Goal: Share content: Share content

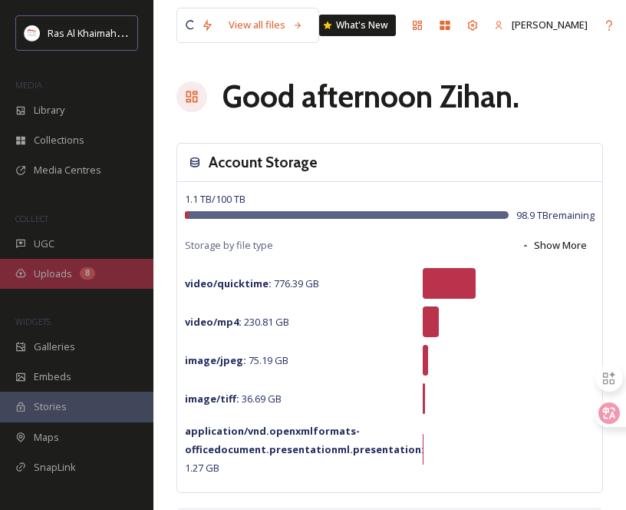
click at [79, 266] on div "Uploads 8" at bounding box center [77, 274] width 154 height 30
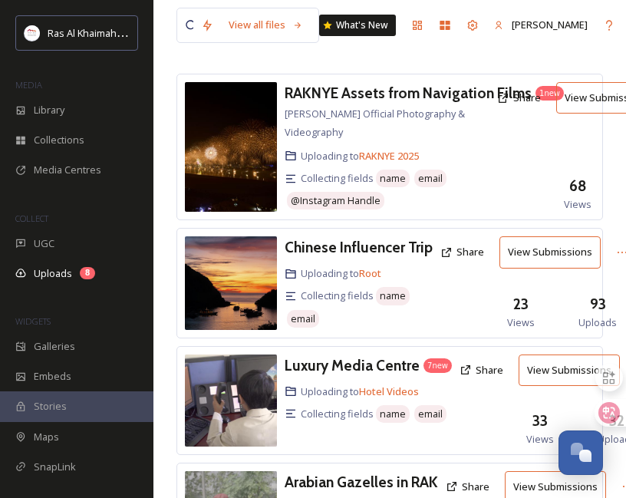
scroll to position [70, 0]
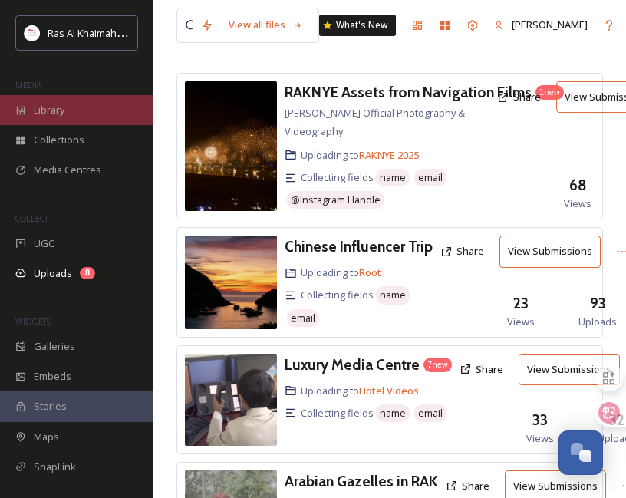
click at [93, 106] on div "Library" at bounding box center [77, 110] width 154 height 30
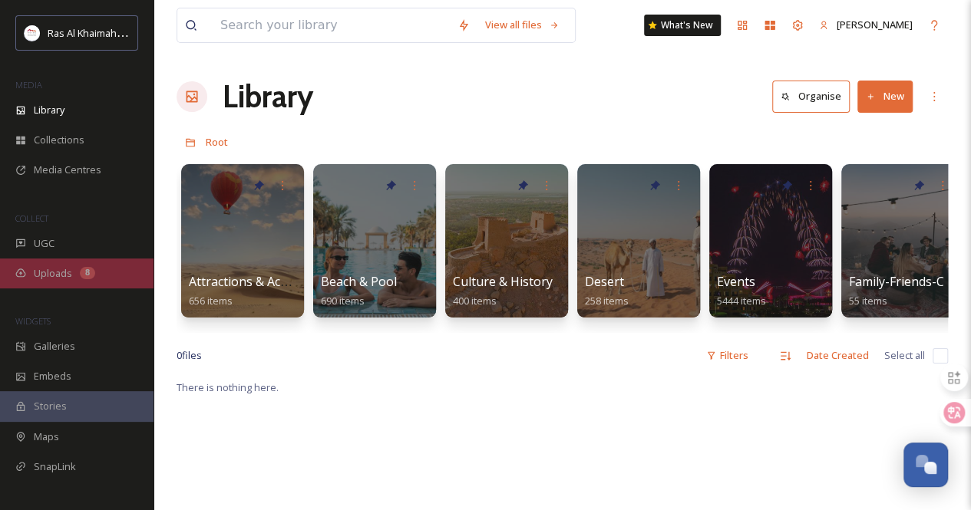
click at [88, 264] on div "Uploads 8" at bounding box center [77, 274] width 154 height 30
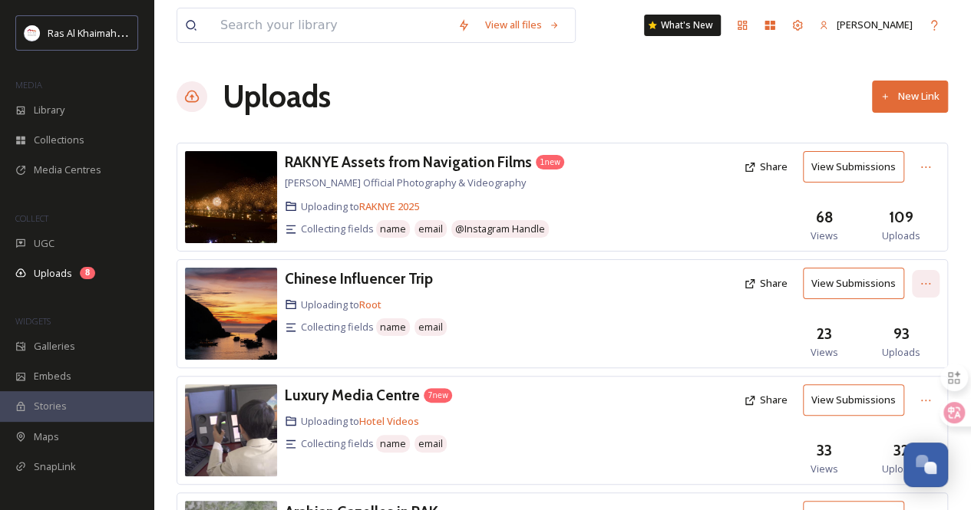
click at [637, 283] on icon at bounding box center [926, 284] width 12 height 12
click at [637, 94] on div "Uploads New Link" at bounding box center [562, 97] width 771 height 46
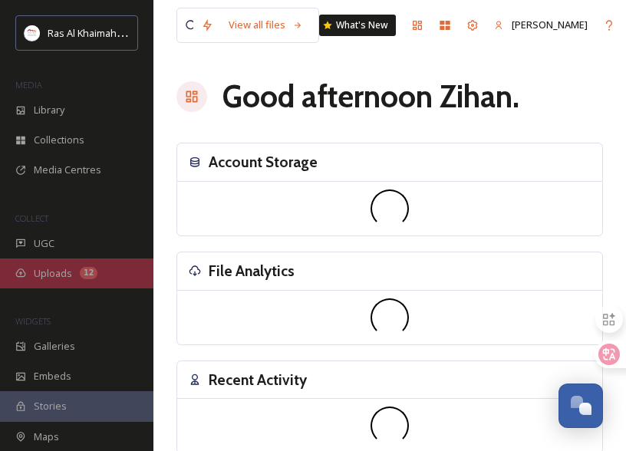
click at [97, 271] on div "Uploads 12" at bounding box center [77, 274] width 154 height 30
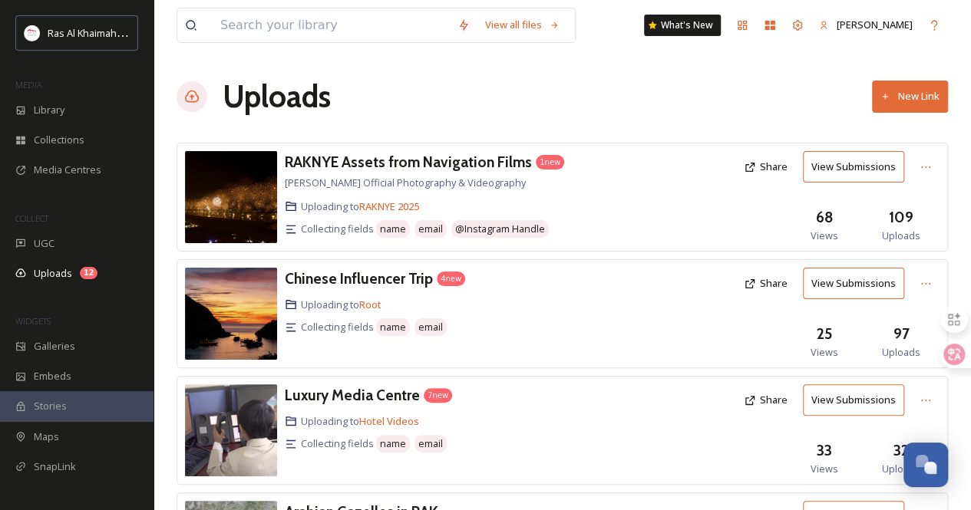
click at [637, 278] on button "View Submissions" at bounding box center [853, 283] width 101 height 31
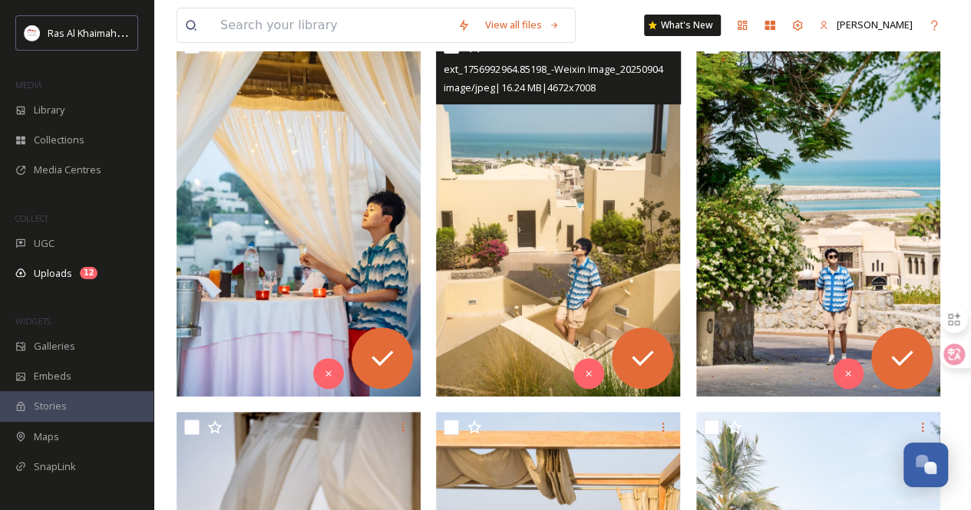
scroll to position [269, 0]
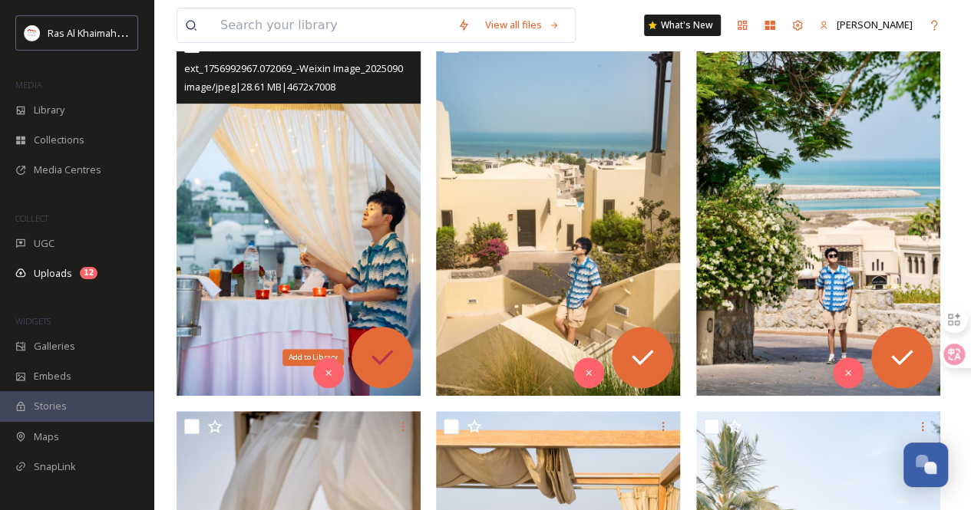
click at [388, 348] on icon at bounding box center [382, 357] width 31 height 31
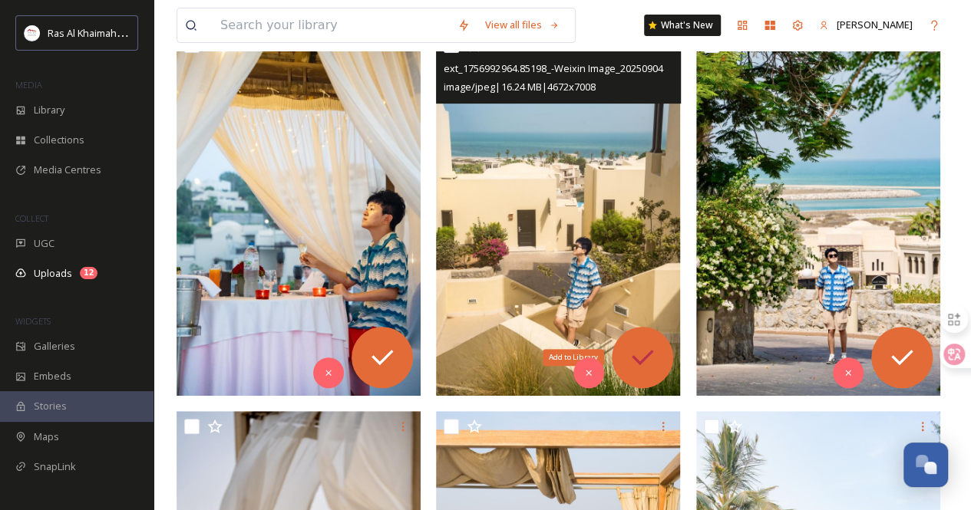
click at [637, 352] on icon at bounding box center [642, 357] width 31 height 31
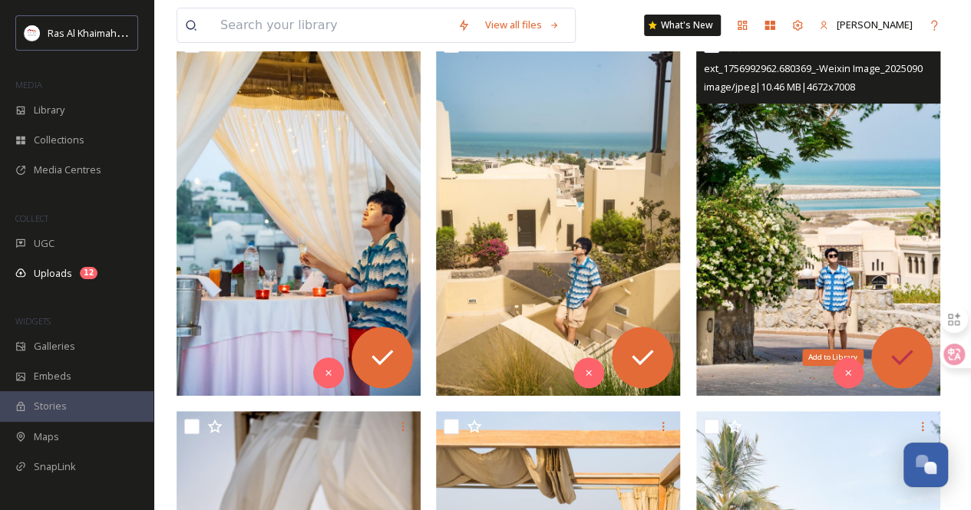
click at [637, 352] on icon at bounding box center [902, 357] width 31 height 31
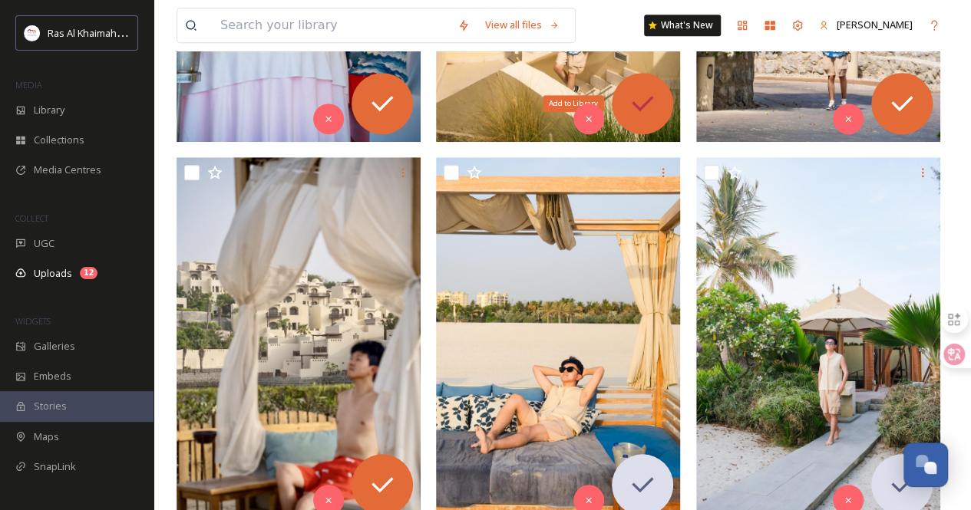
scroll to position [525, 0]
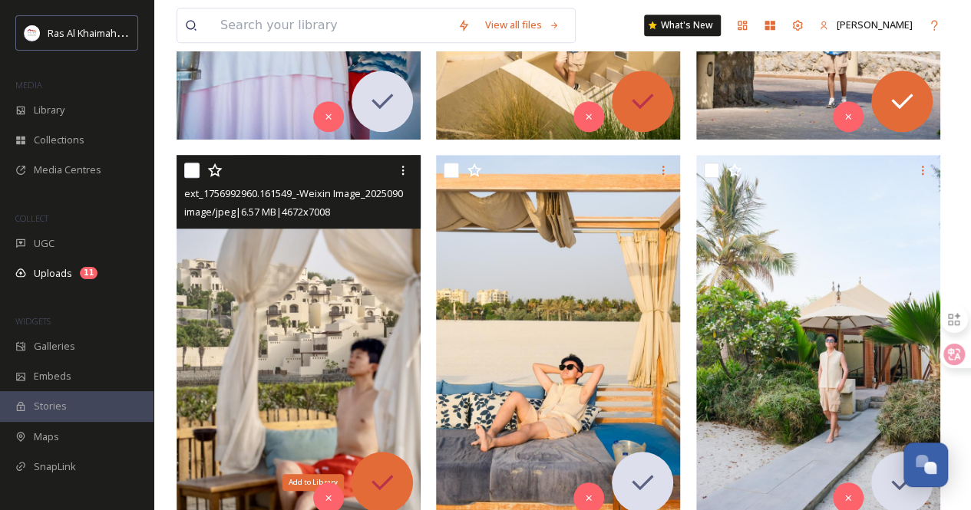
click at [388, 451] on icon at bounding box center [382, 482] width 31 height 31
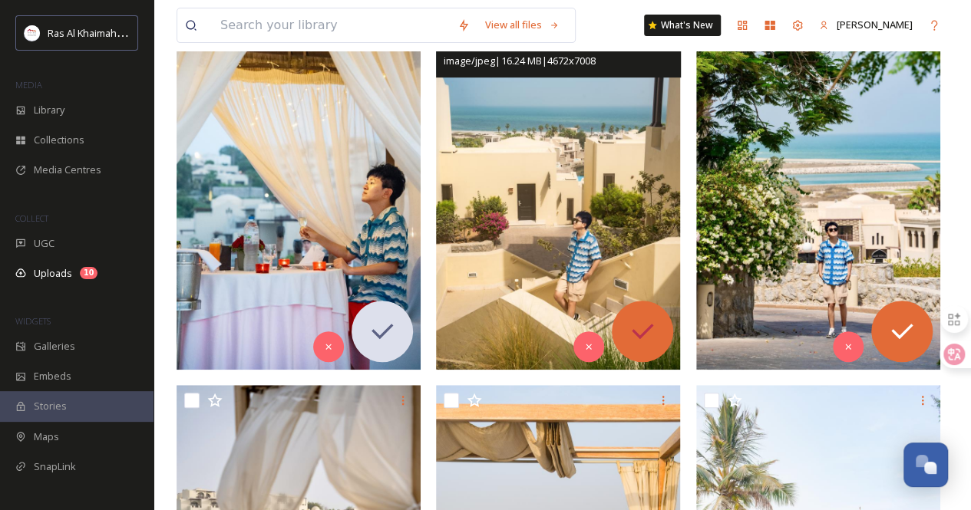
scroll to position [299, 0]
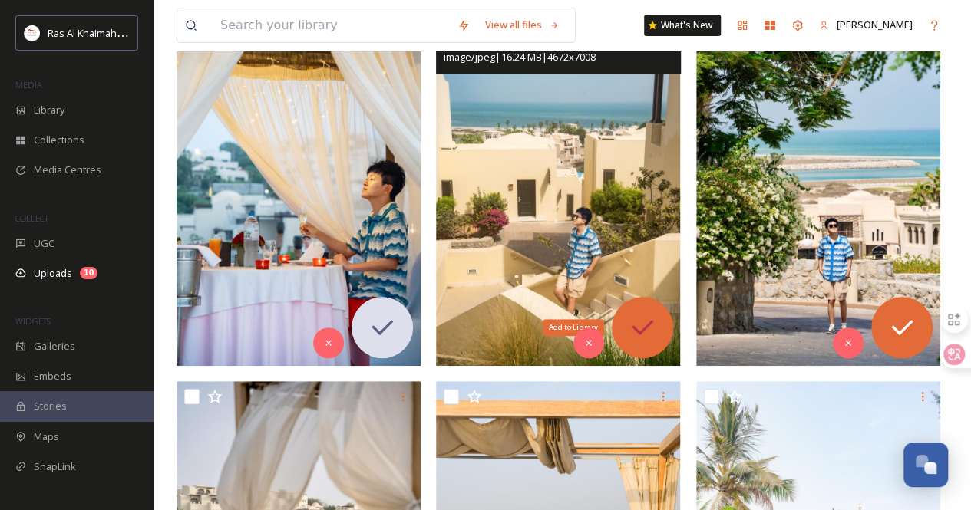
click at [637, 323] on icon at bounding box center [642, 327] width 31 height 31
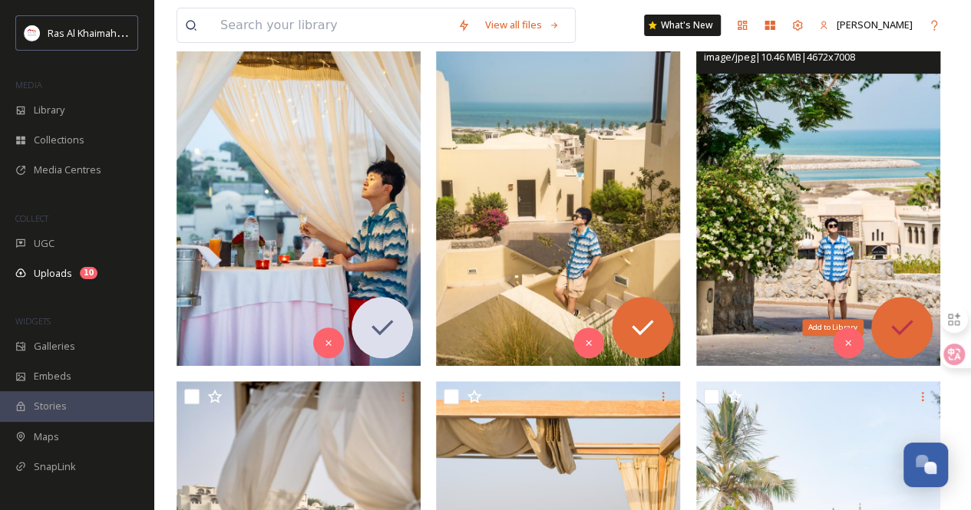
click at [637, 325] on icon at bounding box center [902, 327] width 31 height 31
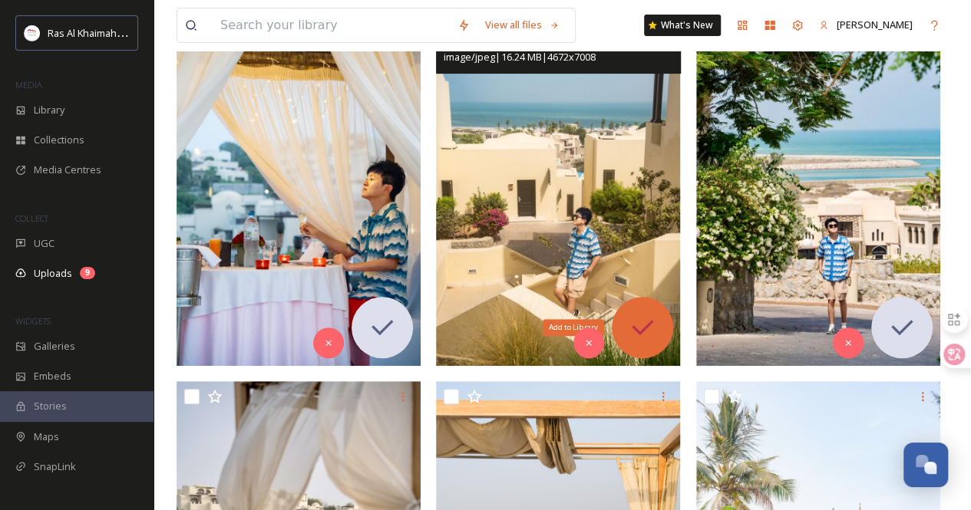
click at [637, 313] on icon at bounding box center [642, 327] width 31 height 31
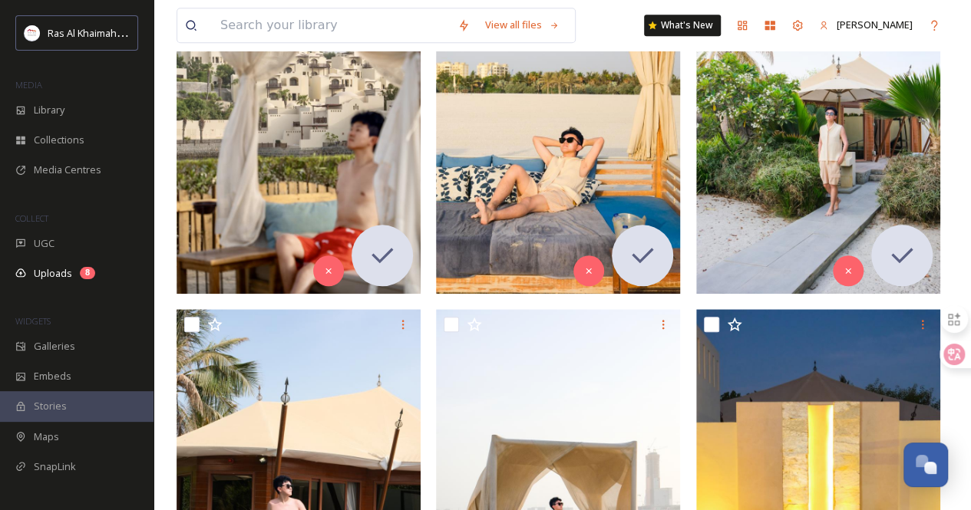
scroll to position [753, 0]
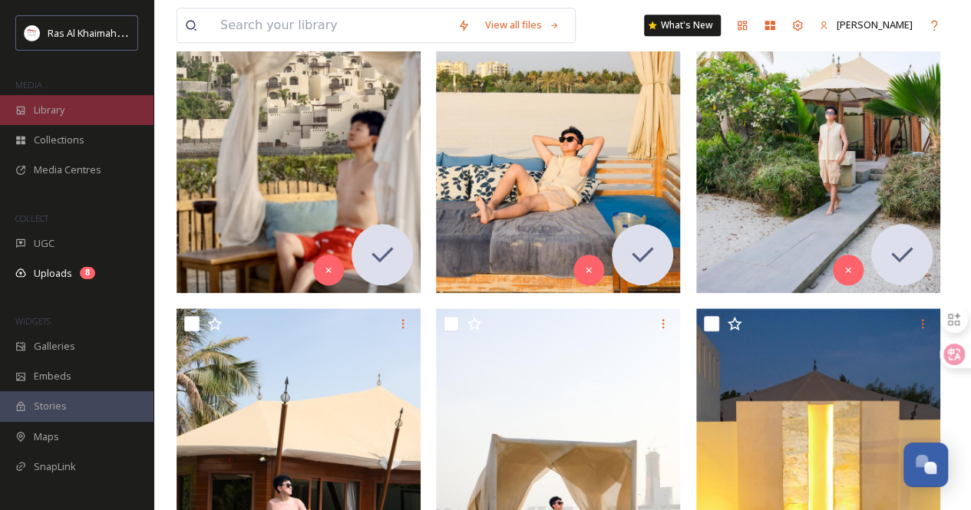
click at [60, 97] on div "Library" at bounding box center [77, 110] width 154 height 30
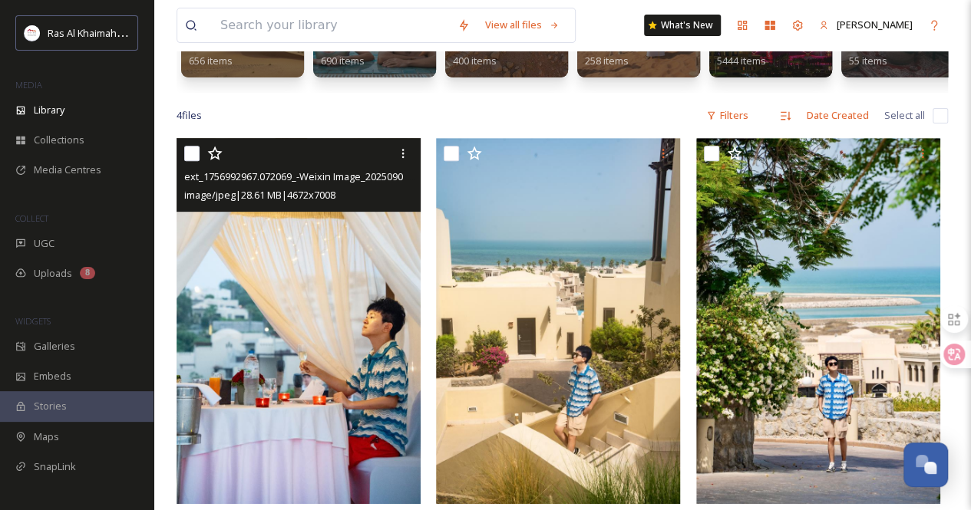
scroll to position [243, 0]
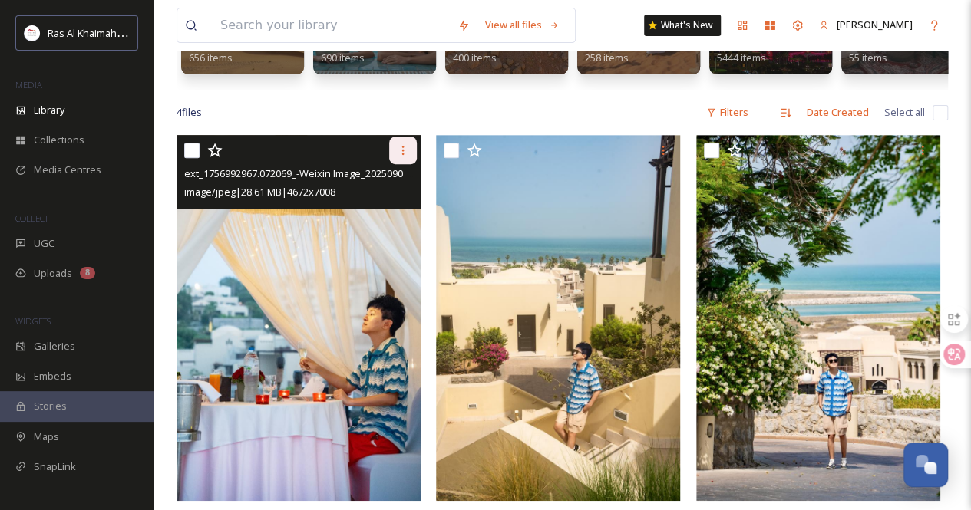
click at [404, 157] on icon at bounding box center [403, 150] width 12 height 12
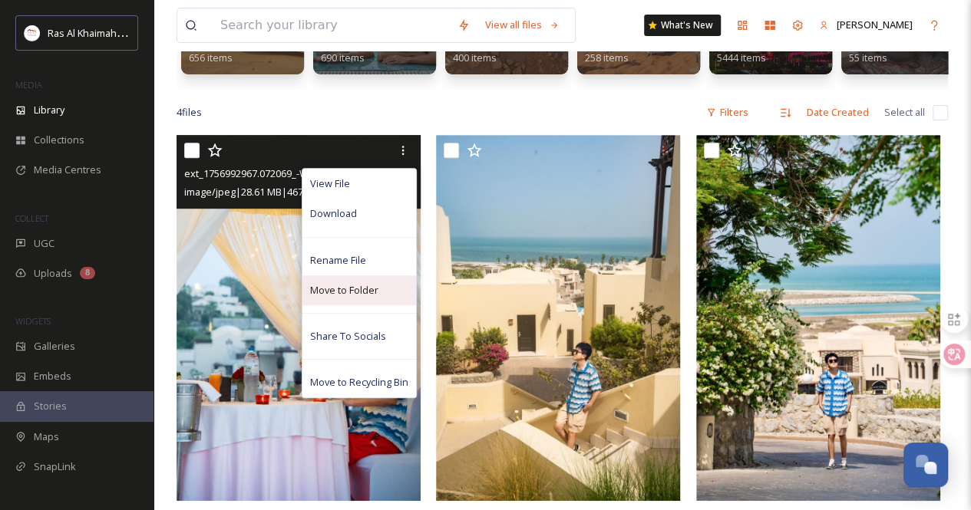
click at [371, 291] on div "Move to Folder" at bounding box center [359, 291] width 114 height 30
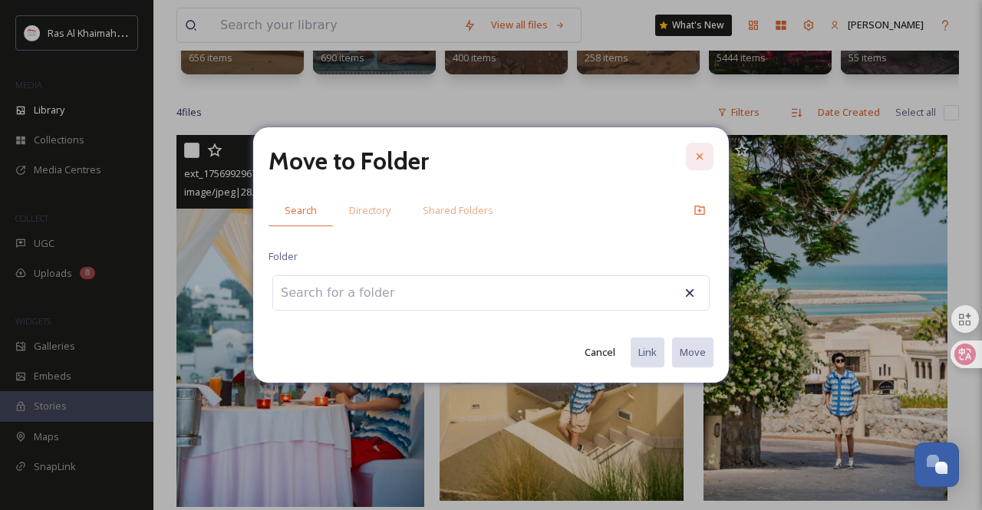
click at [637, 157] on icon at bounding box center [700, 156] width 12 height 12
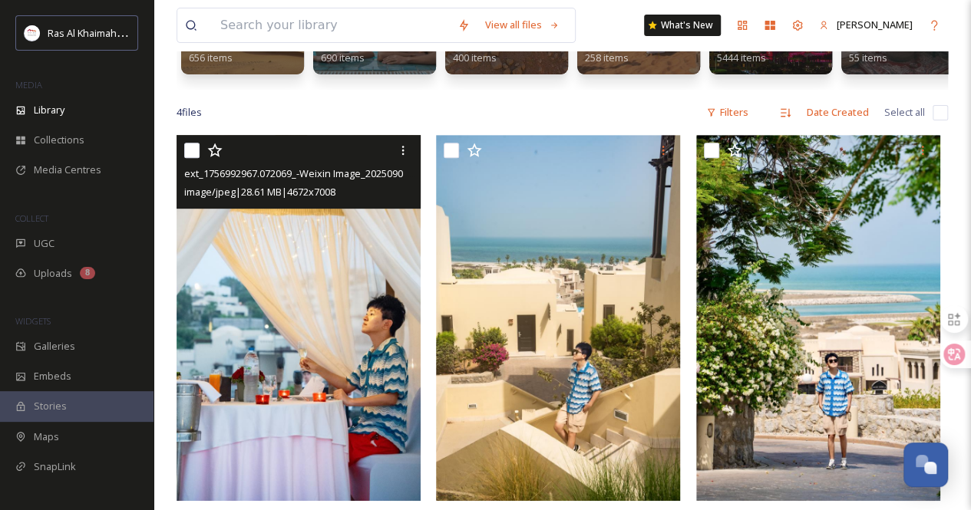
click at [196, 158] on input "checkbox" at bounding box center [191, 150] width 15 height 15
checkbox input "true"
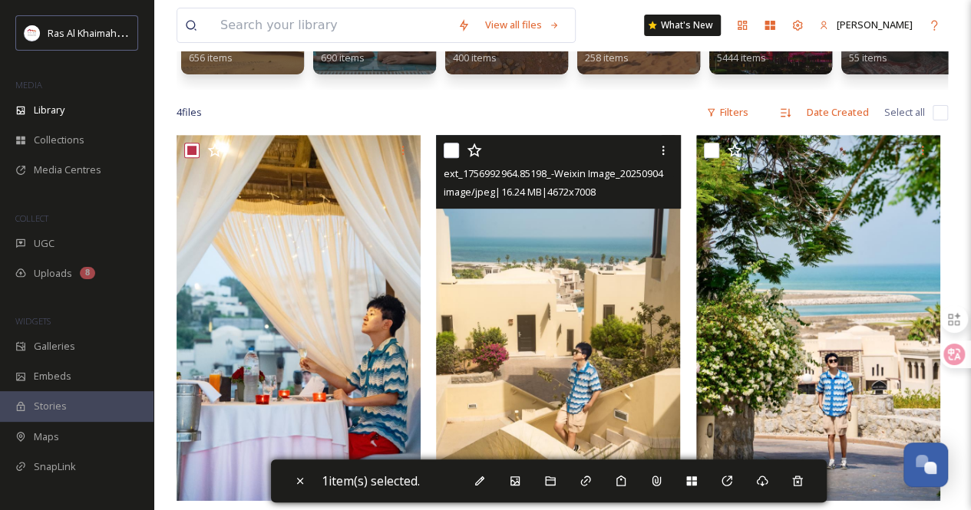
click at [450, 164] on div at bounding box center [560, 151] width 233 height 28
click at [454, 158] on input "checkbox" at bounding box center [451, 150] width 15 height 15
checkbox input "true"
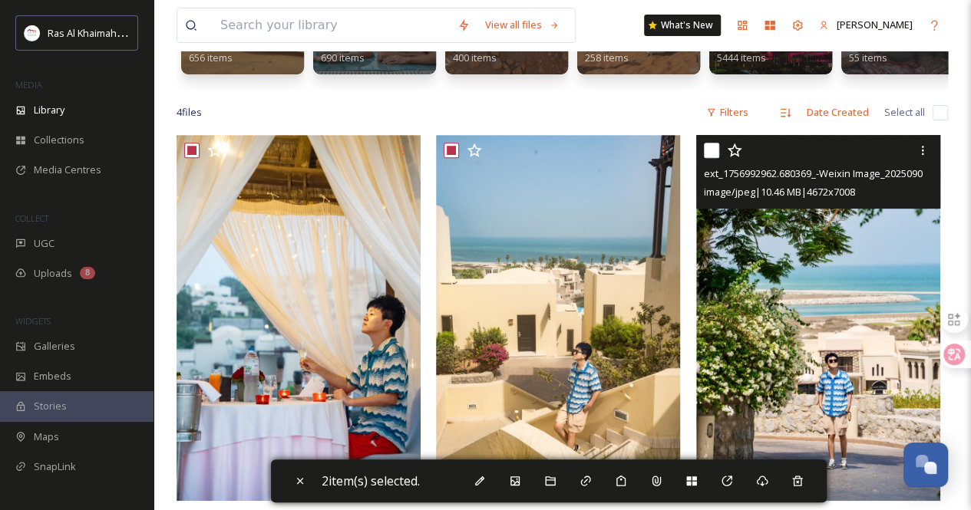
click at [637, 158] on input "checkbox" at bounding box center [711, 150] width 15 height 15
checkbox input "true"
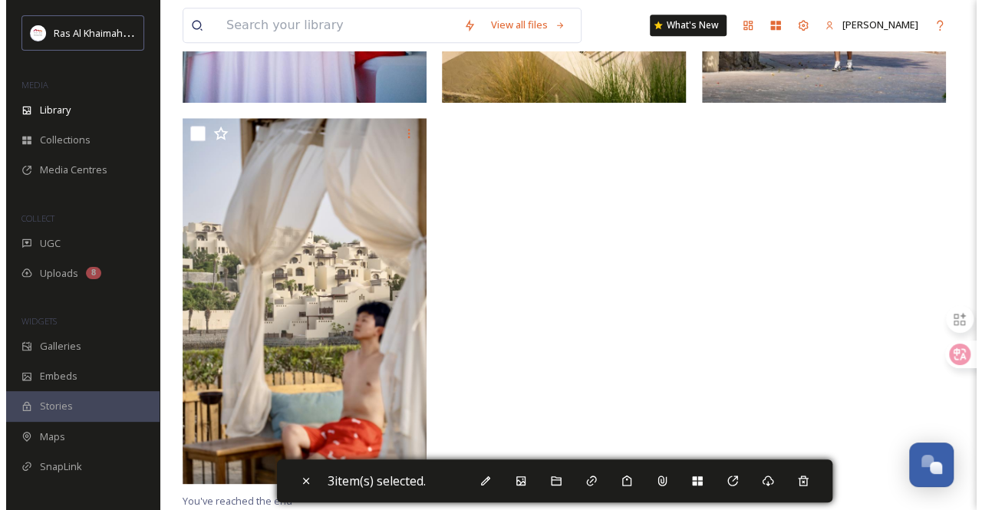
scroll to position [650, 0]
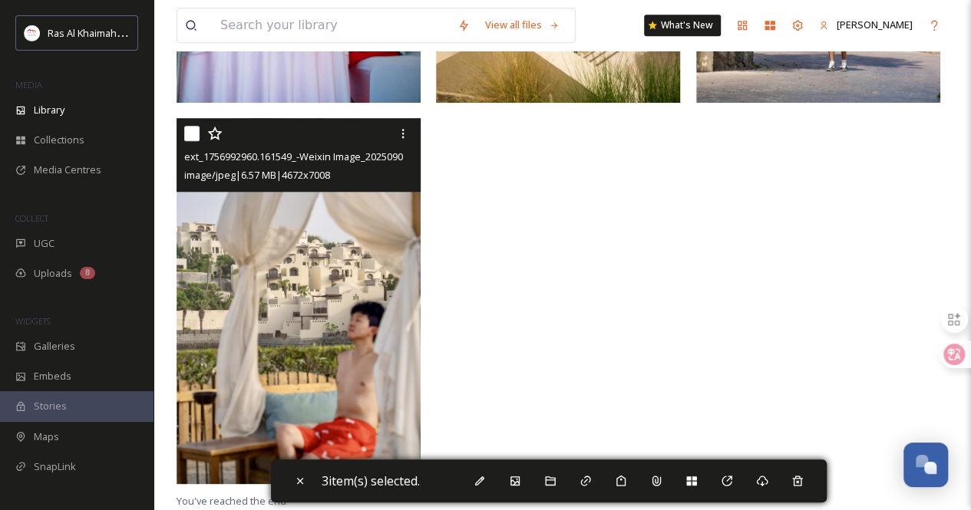
click at [192, 136] on input "checkbox" at bounding box center [191, 133] width 15 height 15
checkbox input "true"
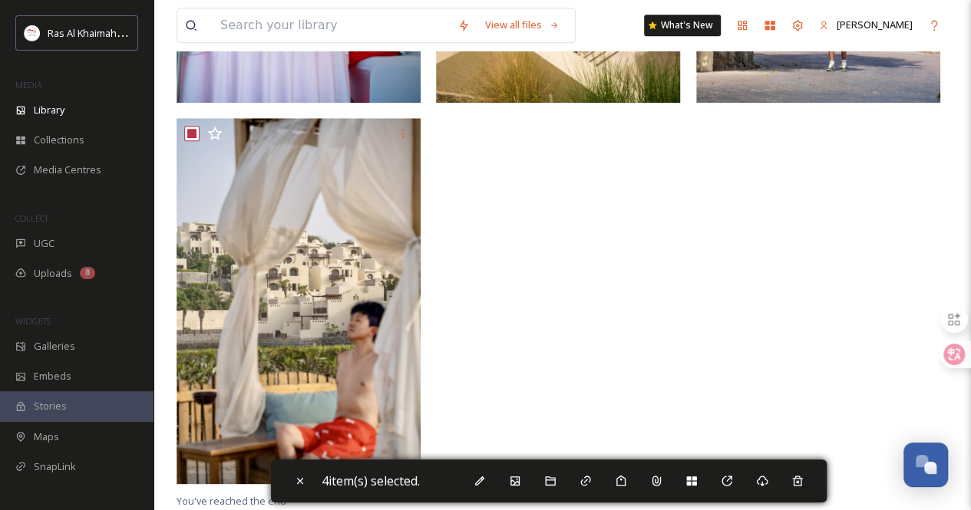
drag, startPoint x: 559, startPoint y: 479, endPoint x: 537, endPoint y: 393, distance: 88.6
click at [537, 393] on div at bounding box center [562, 114] width 252 height 755
click at [553, 451] on icon at bounding box center [550, 481] width 12 height 12
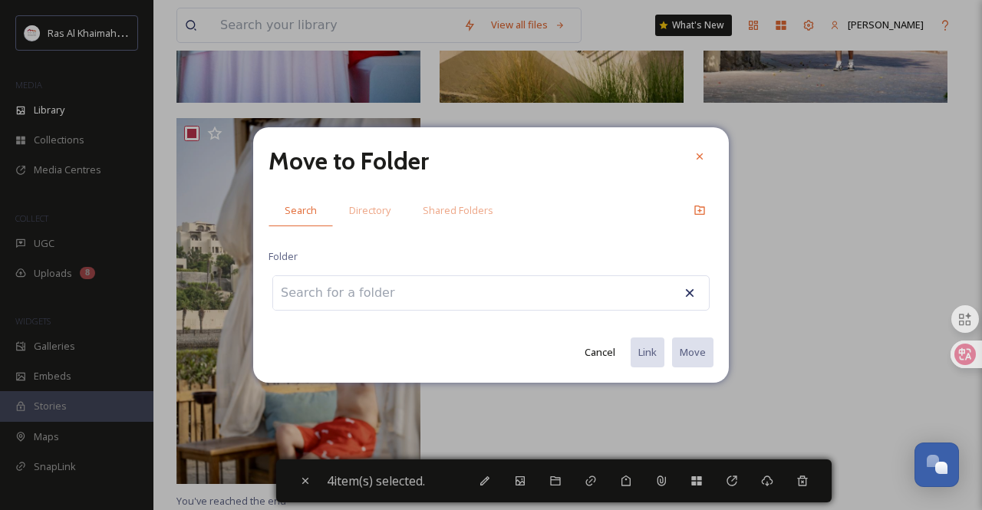
click at [420, 292] on input at bounding box center [357, 293] width 169 height 34
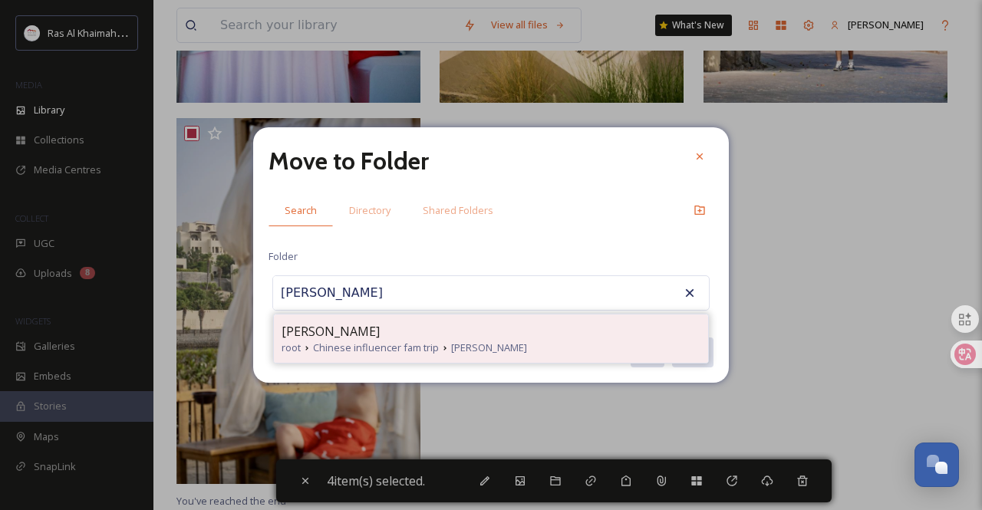
click at [455, 351] on span "[PERSON_NAME]" at bounding box center [489, 348] width 76 height 15
type input "[PERSON_NAME]"
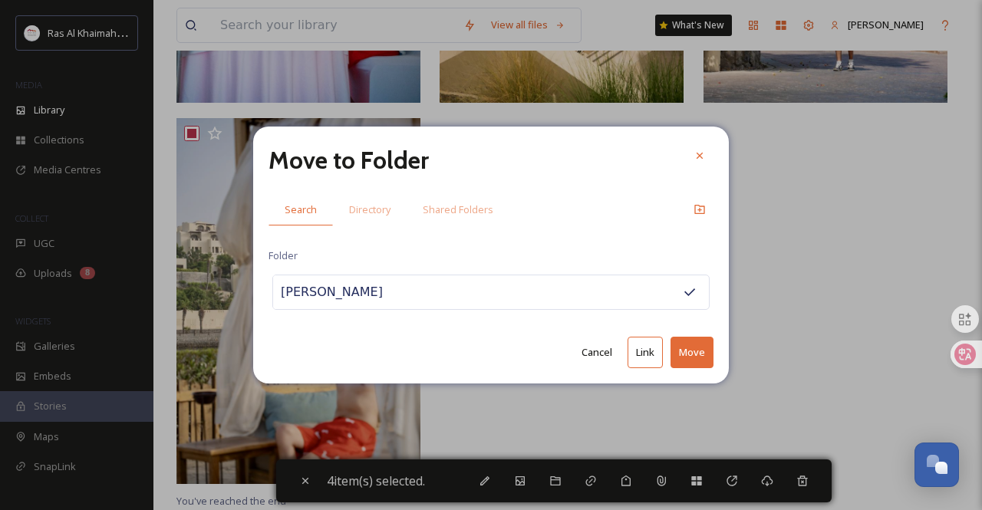
click at [637, 355] on button "Move" at bounding box center [692, 352] width 43 height 31
checkbox input "false"
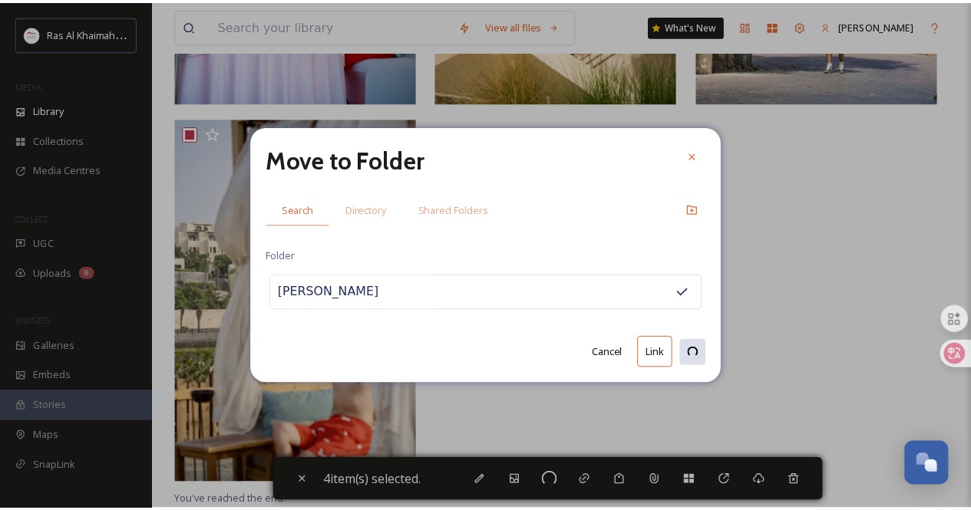
scroll to position [390, 0]
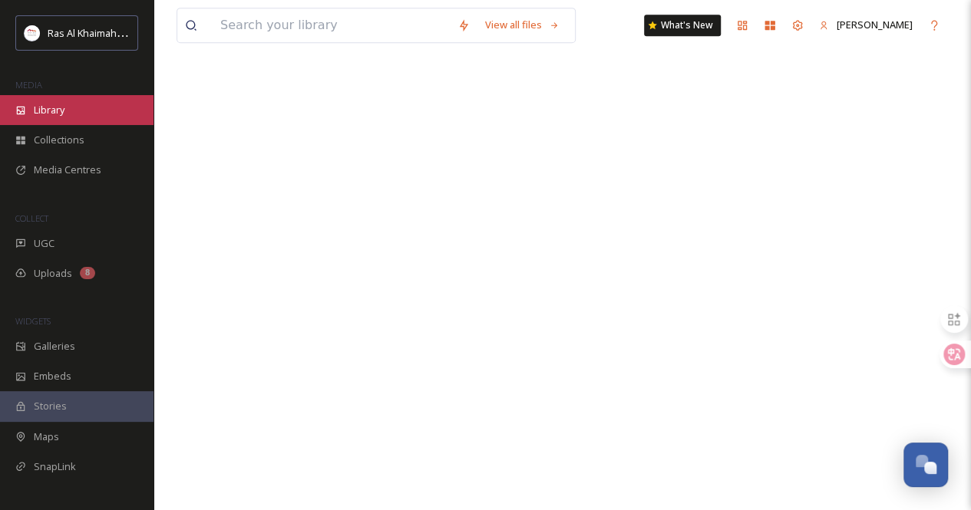
click at [89, 107] on div "Library" at bounding box center [77, 110] width 154 height 30
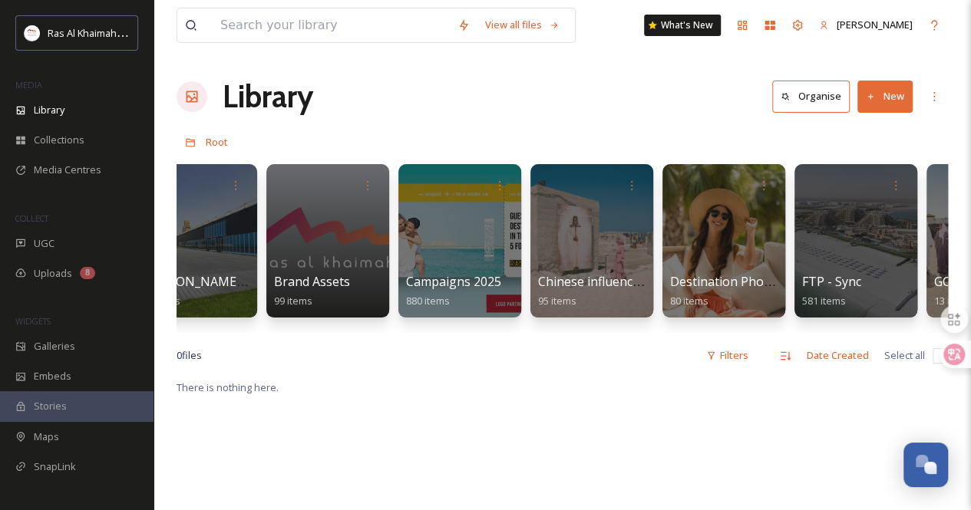
scroll to position [0, 1897]
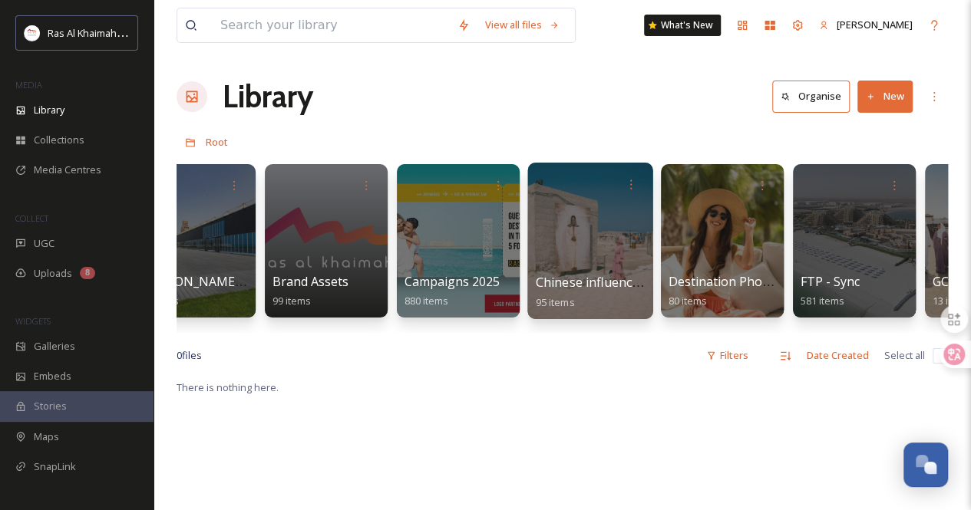
click at [579, 233] on div at bounding box center [589, 241] width 125 height 157
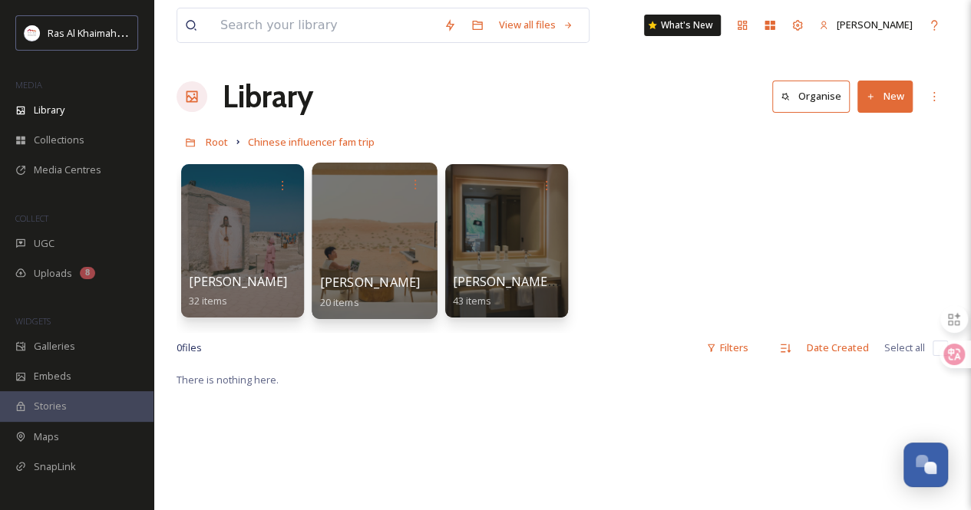
click at [396, 249] on div at bounding box center [374, 241] width 125 height 157
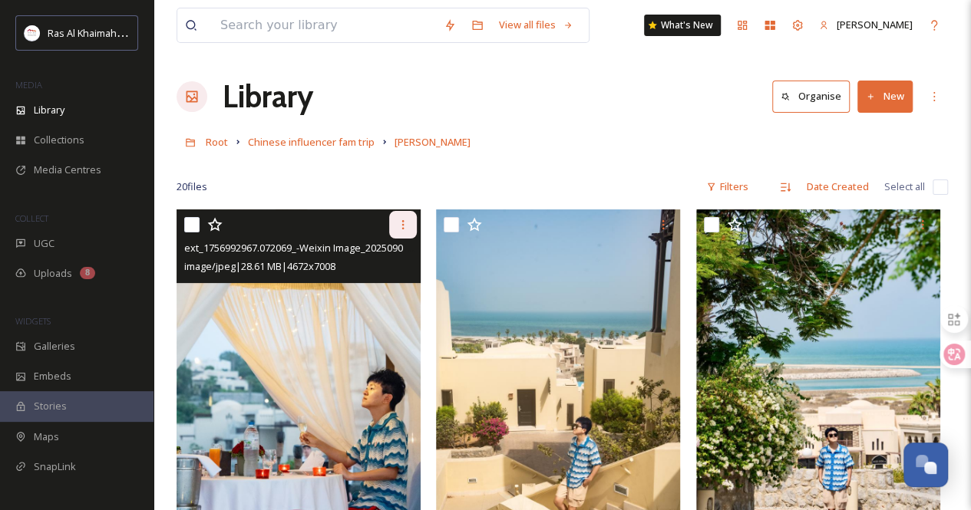
click at [401, 225] on icon at bounding box center [403, 225] width 12 height 12
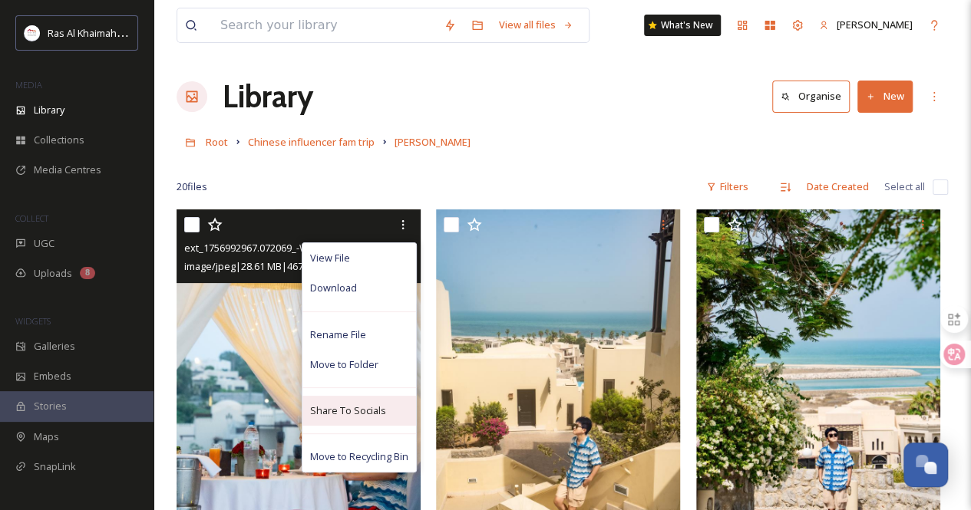
drag, startPoint x: 375, startPoint y: 406, endPoint x: 330, endPoint y: 414, distance: 45.2
click at [330, 414] on span "Share To Socials" at bounding box center [348, 411] width 76 height 15
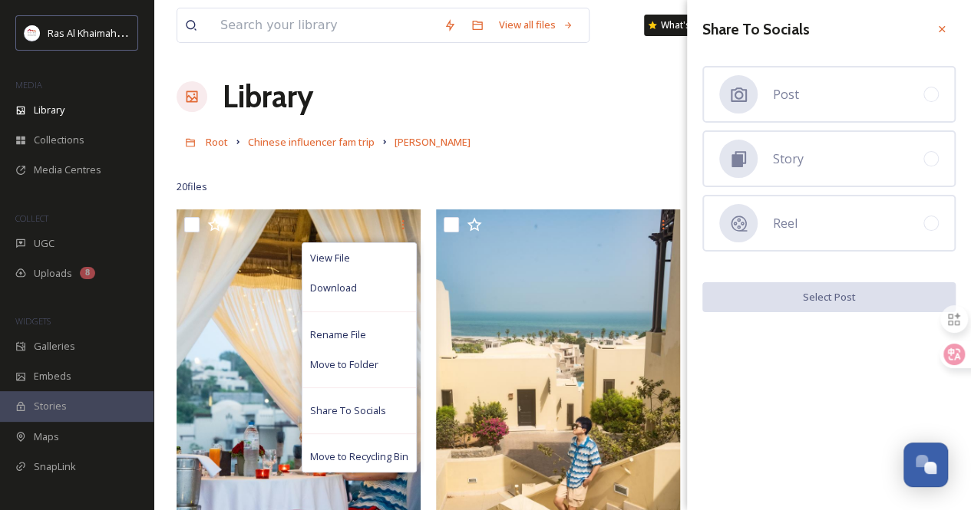
click at [551, 127] on div "Root Chinese influencer fam trip [PERSON_NAME]" at bounding box center [562, 141] width 771 height 29
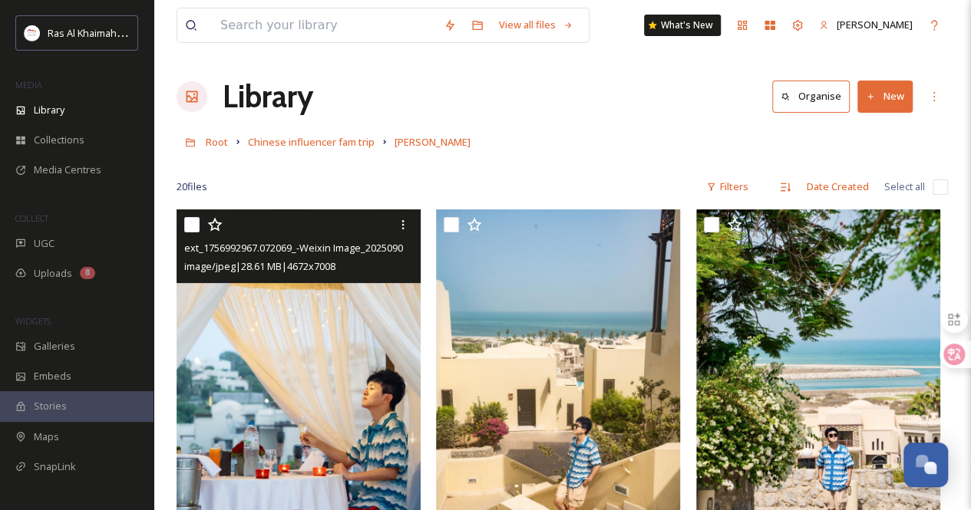
click at [194, 223] on input "checkbox" at bounding box center [191, 224] width 15 height 15
checkbox input "true"
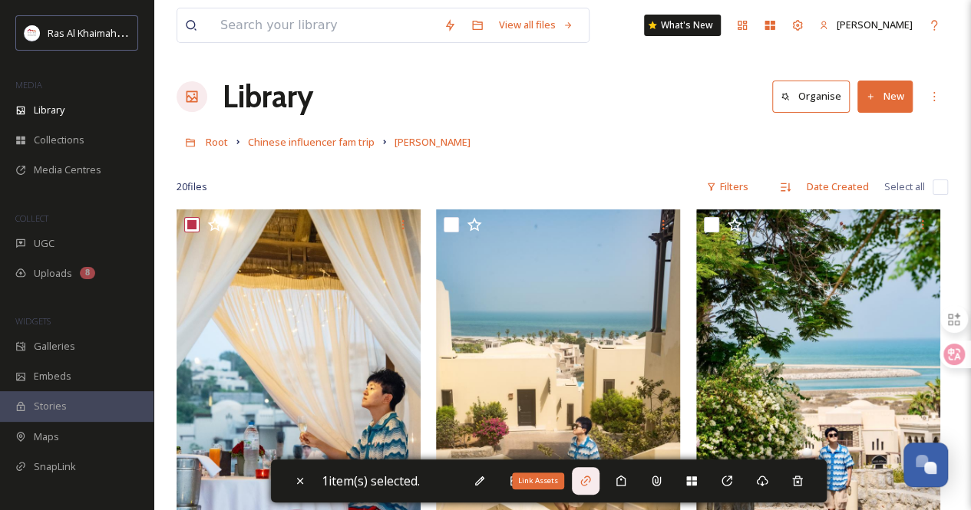
click at [592, 451] on icon at bounding box center [586, 481] width 12 height 12
click at [637, 100] on icon at bounding box center [934, 97] width 12 height 12
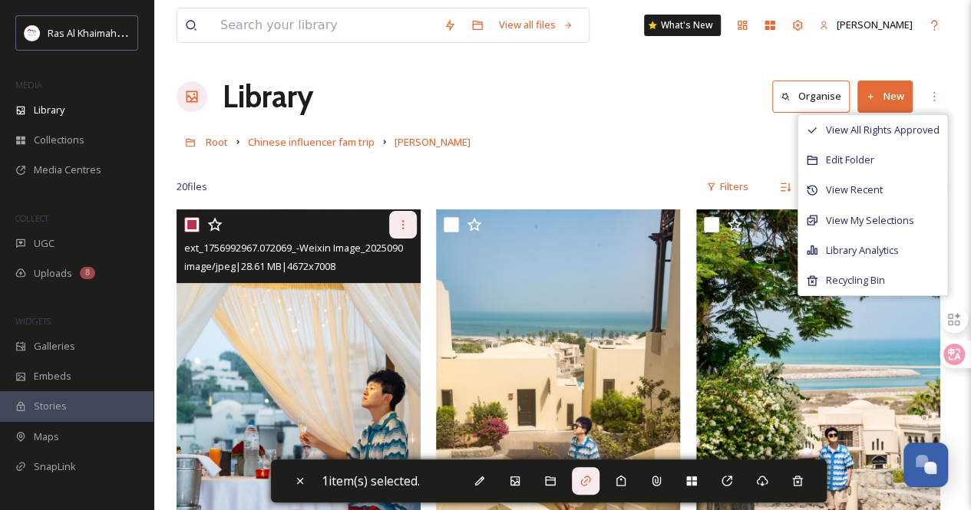
click at [398, 226] on icon at bounding box center [403, 225] width 12 height 12
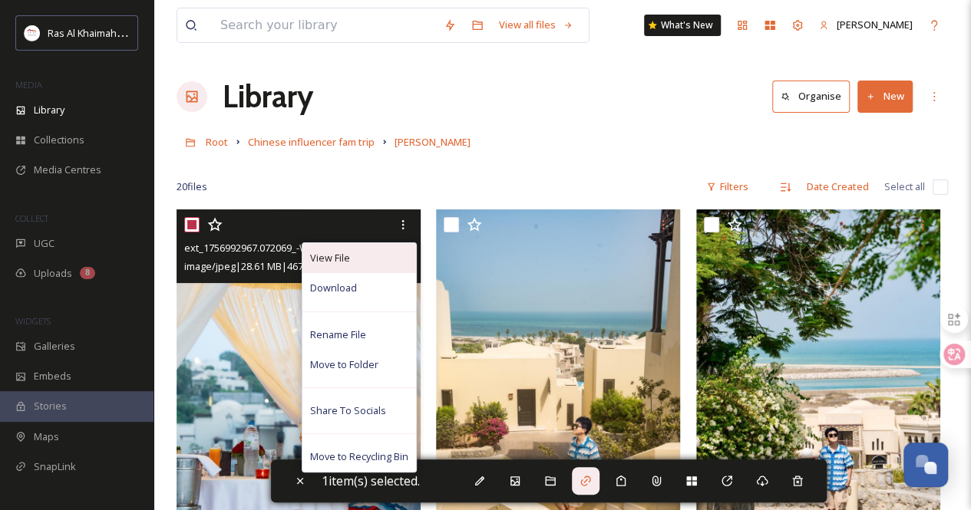
click at [379, 262] on div "View File" at bounding box center [359, 258] width 114 height 30
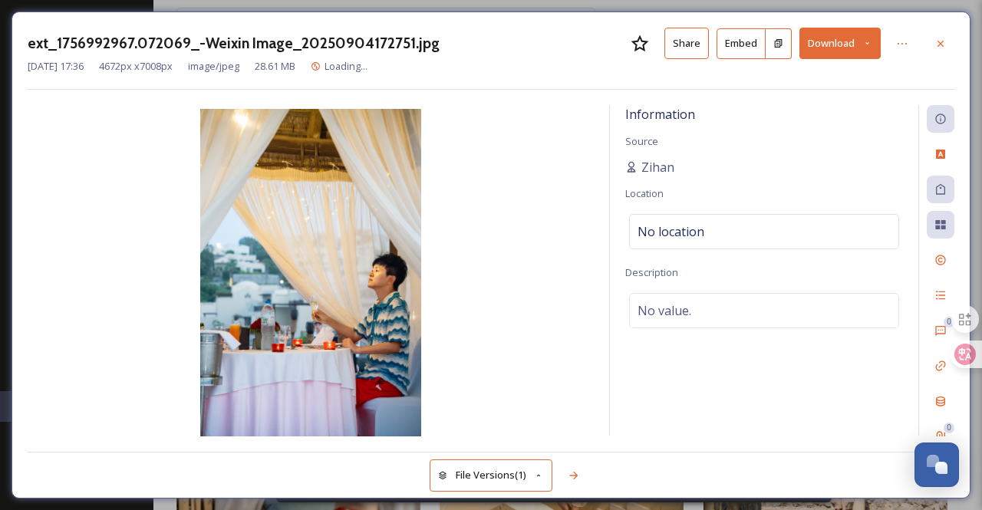
click at [637, 44] on button "Share" at bounding box center [687, 43] width 45 height 31
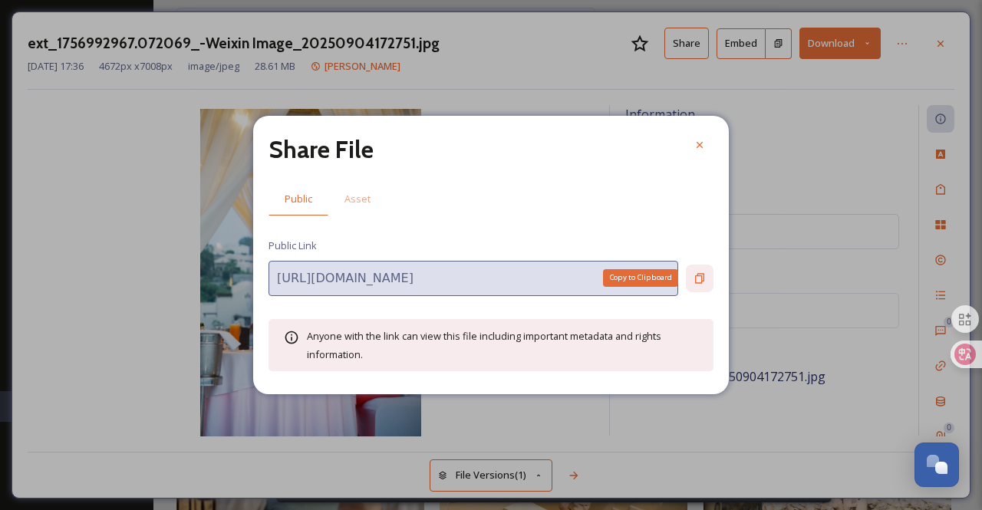
click at [637, 279] on icon at bounding box center [700, 278] width 12 height 12
click at [637, 144] on icon at bounding box center [700, 145] width 6 height 6
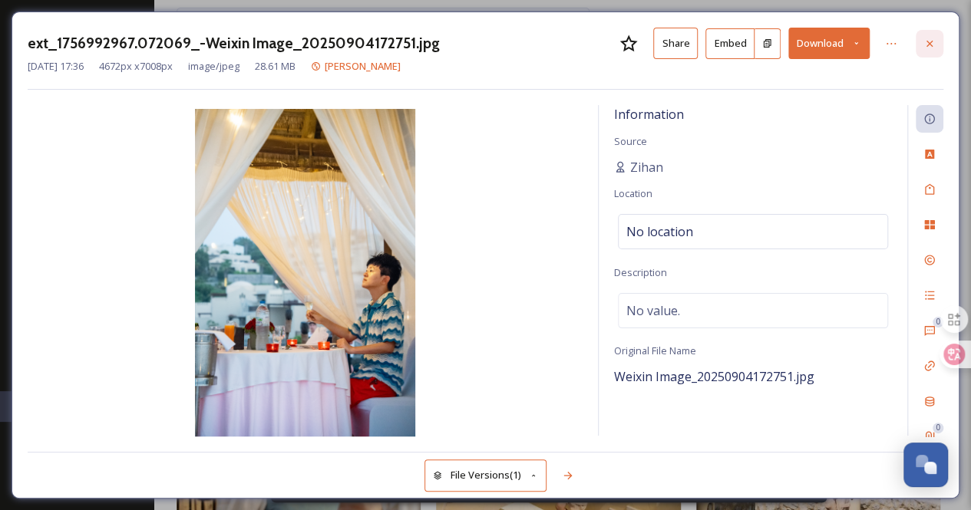
click at [637, 44] on icon at bounding box center [929, 43] width 6 height 6
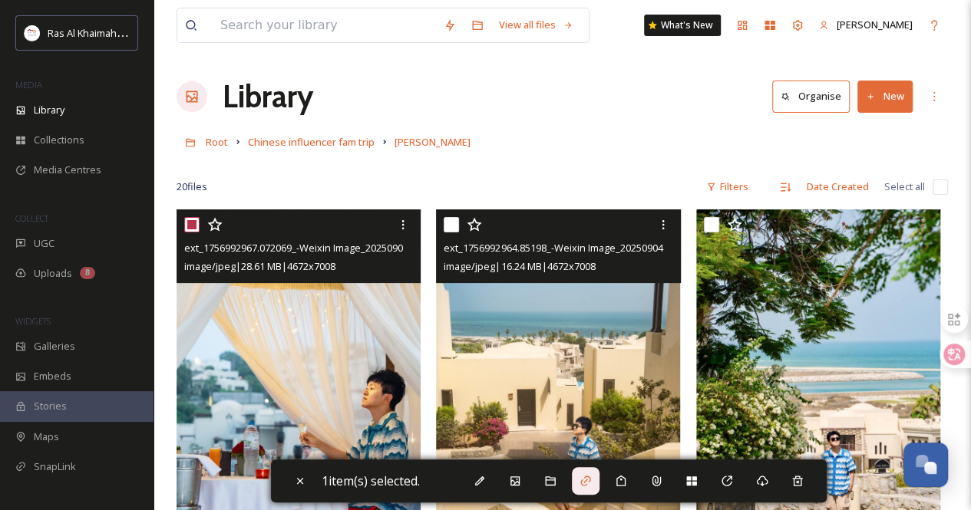
click at [602, 348] on img at bounding box center [558, 393] width 244 height 366
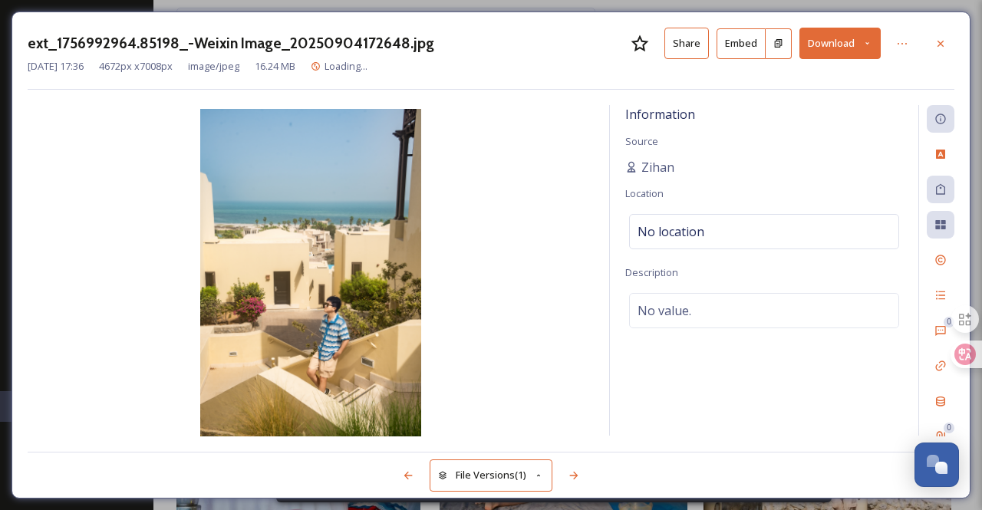
click at [637, 43] on button "Share" at bounding box center [687, 43] width 45 height 31
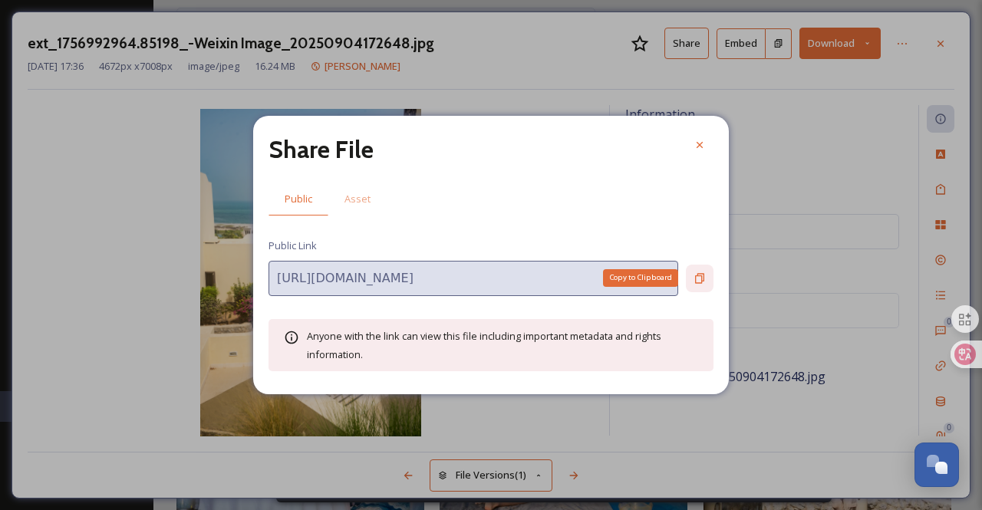
click at [637, 280] on icon at bounding box center [700, 278] width 12 height 12
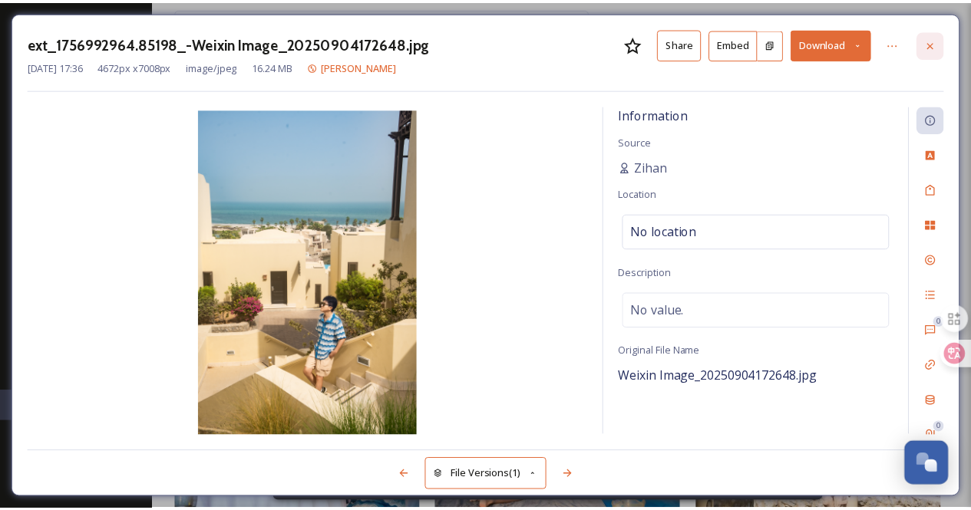
drag, startPoint x: 701, startPoint y: 153, endPoint x: 925, endPoint y: 50, distance: 246.6
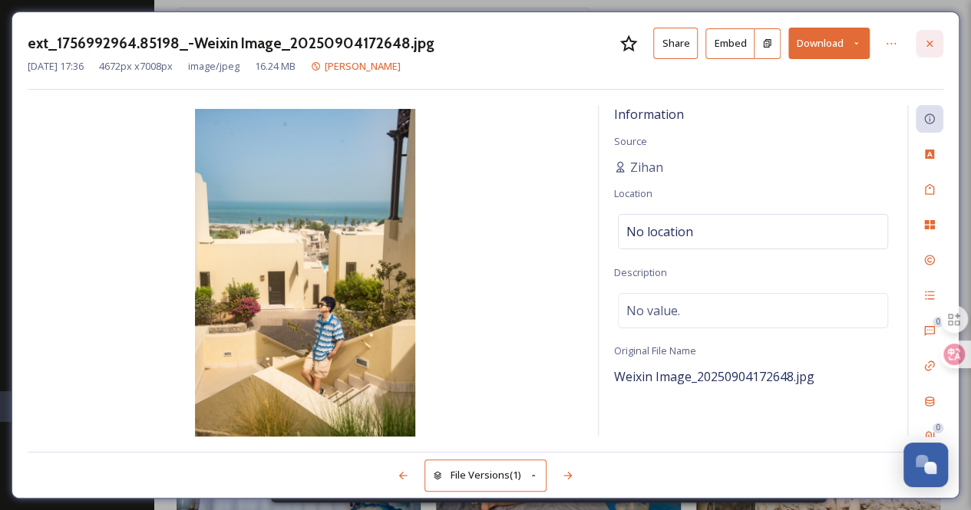
click at [637, 39] on div at bounding box center [930, 44] width 28 height 28
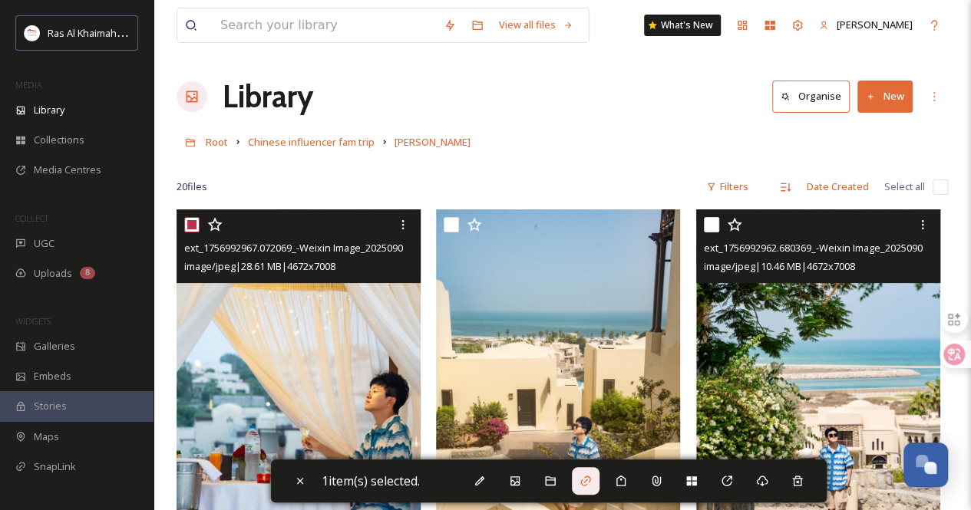
click at [637, 338] on img at bounding box center [818, 393] width 244 height 366
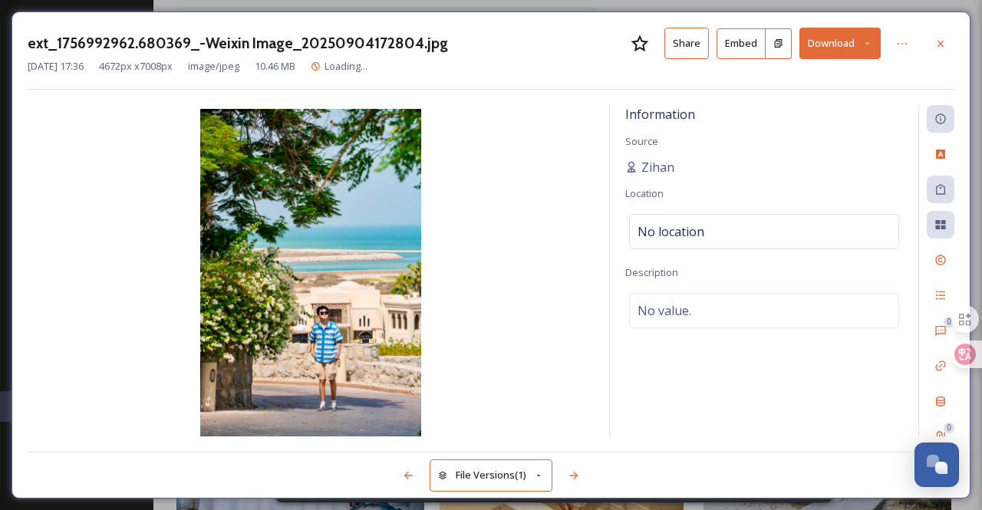
click at [637, 41] on button "Share" at bounding box center [687, 43] width 45 height 31
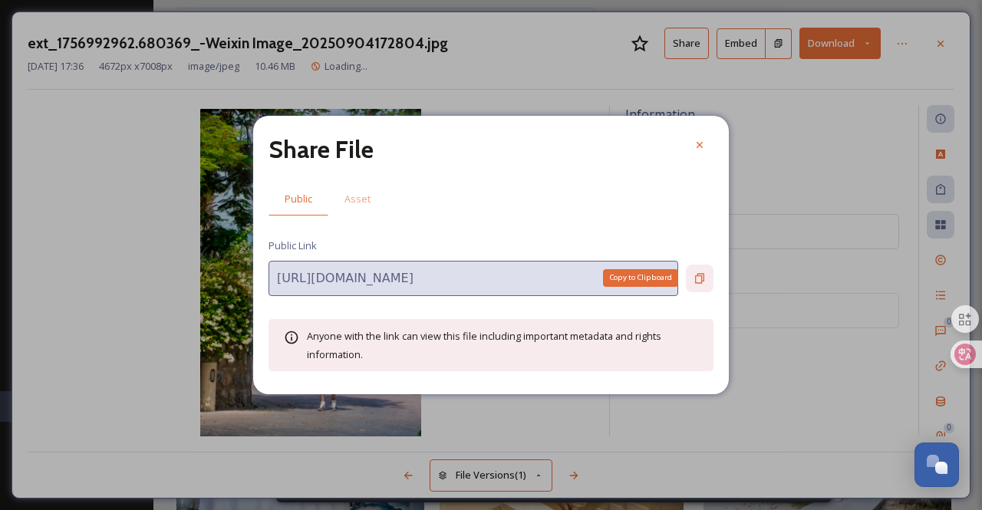
click at [637, 279] on icon at bounding box center [699, 278] width 9 height 10
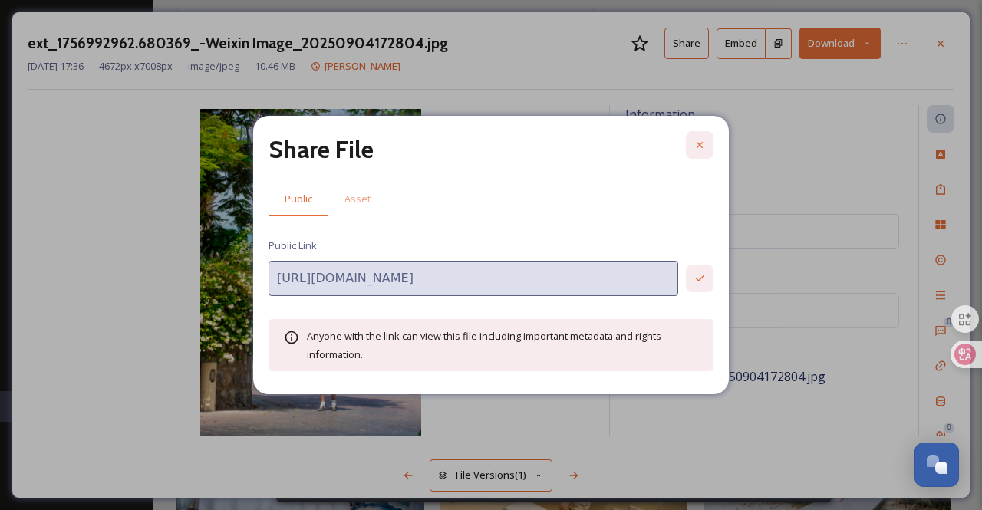
click at [637, 136] on div at bounding box center [700, 145] width 28 height 28
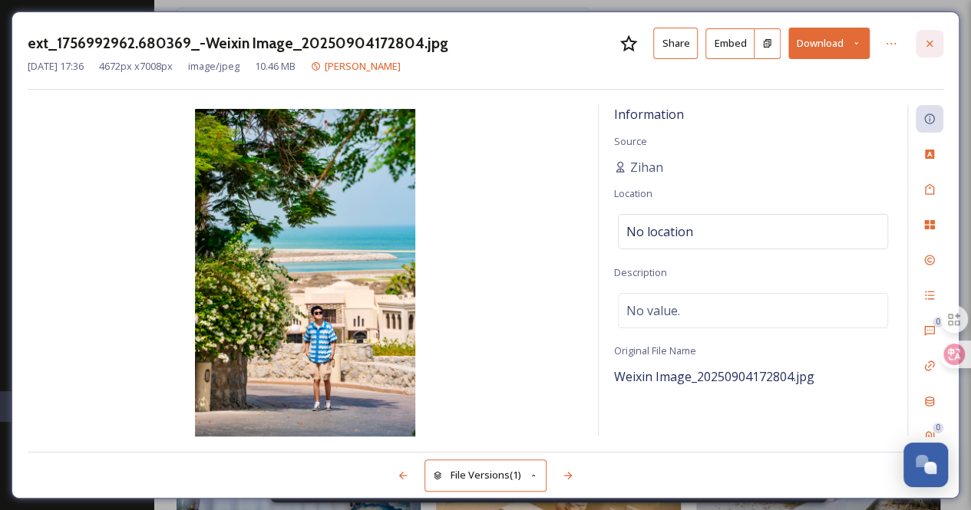
click at [637, 42] on icon at bounding box center [929, 44] width 12 height 12
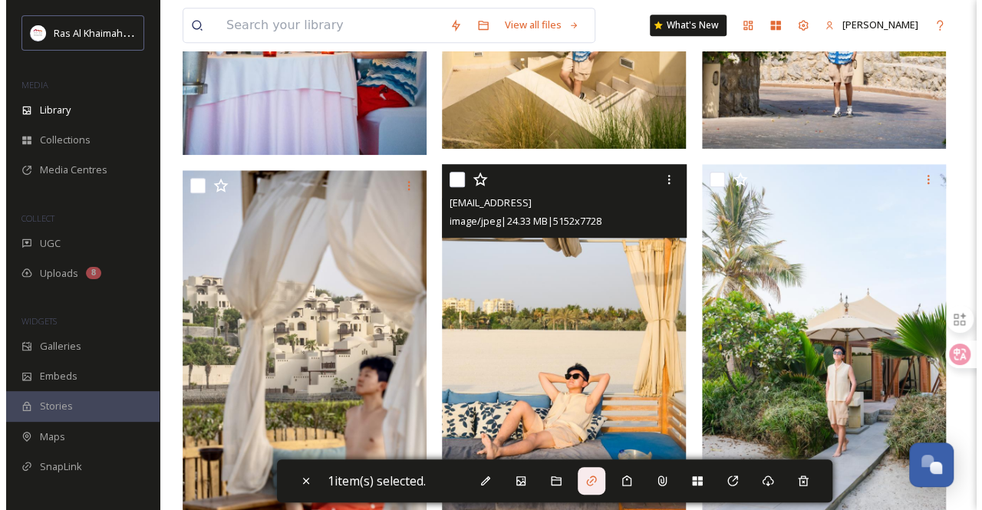
scroll to position [428, 0]
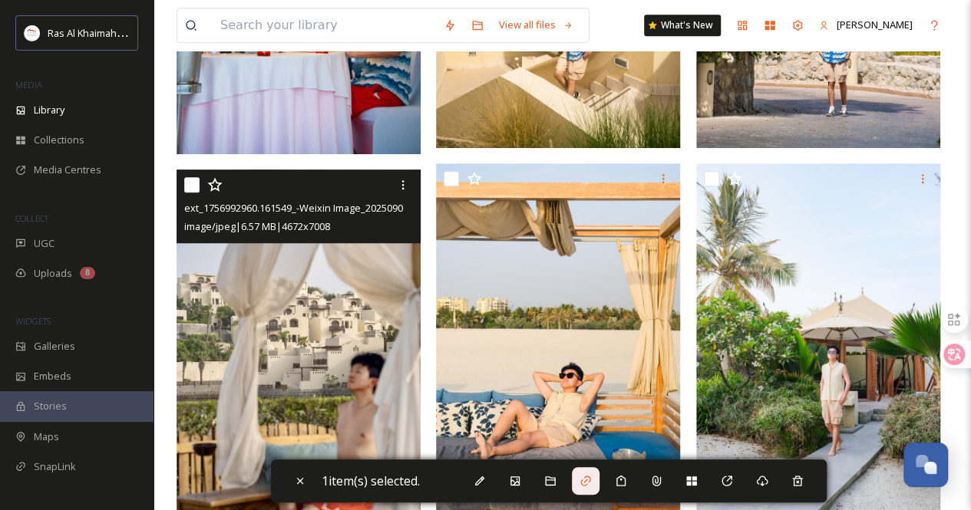
click at [357, 319] on img at bounding box center [299, 353] width 244 height 366
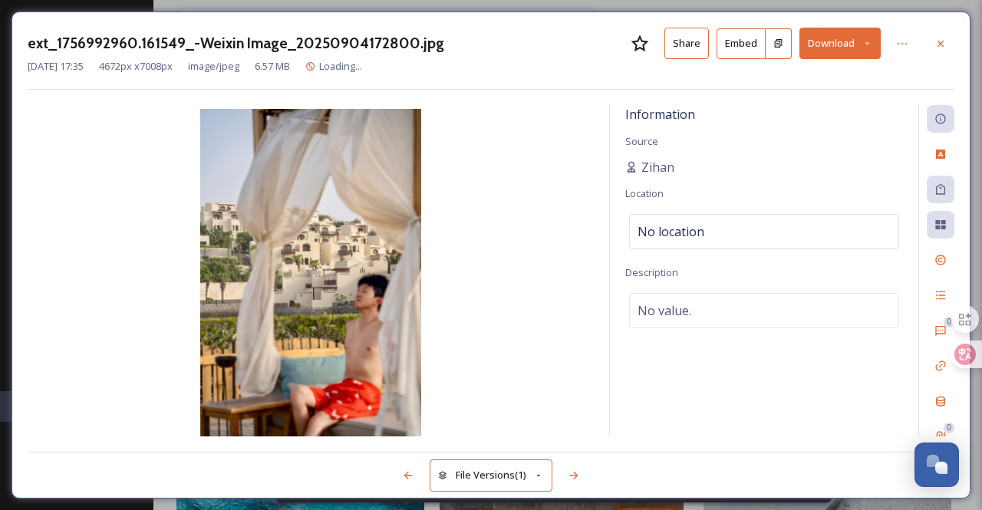
click at [637, 48] on button "Share" at bounding box center [687, 43] width 45 height 31
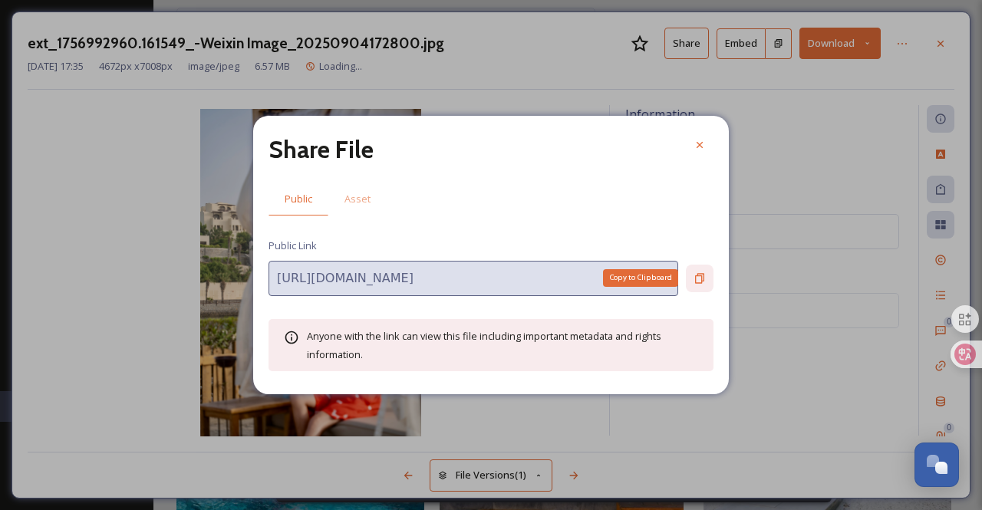
click at [637, 271] on div "Copy to Clipboard" at bounding box center [700, 279] width 28 height 28
